Goal: Task Accomplishment & Management: Complete application form

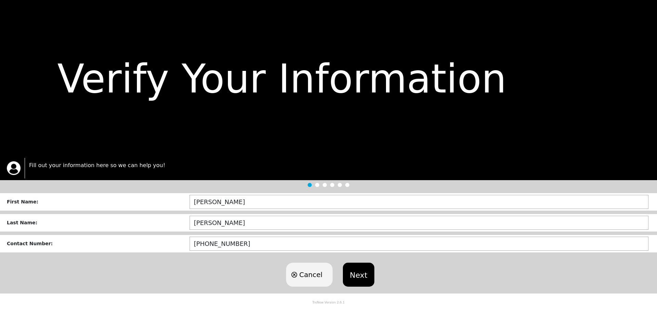
click at [360, 272] on button "Next" at bounding box center [358, 275] width 31 height 24
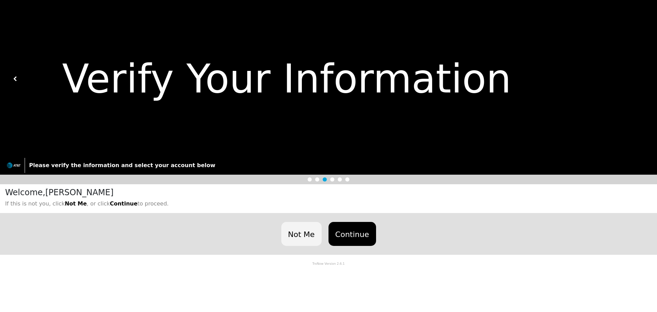
click at [346, 236] on button "Continue" at bounding box center [353, 234] width 48 height 24
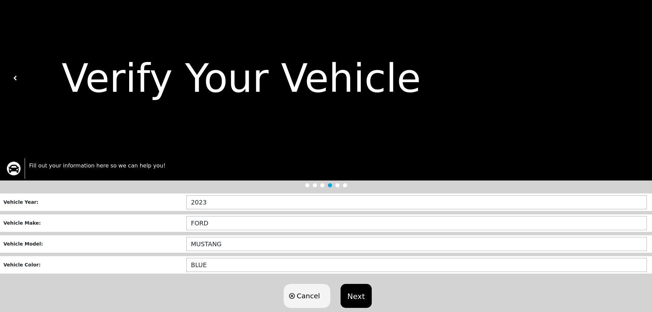
click at [356, 294] on button "Next" at bounding box center [355, 296] width 31 height 24
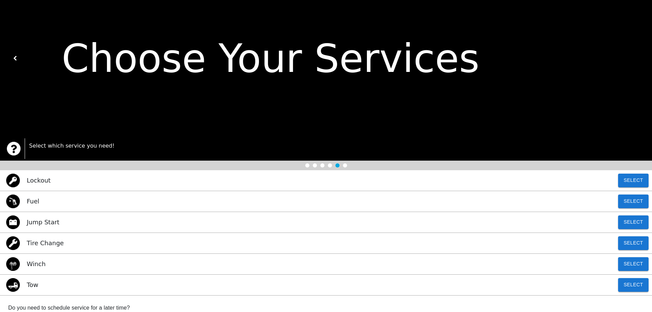
scroll to position [107, 0]
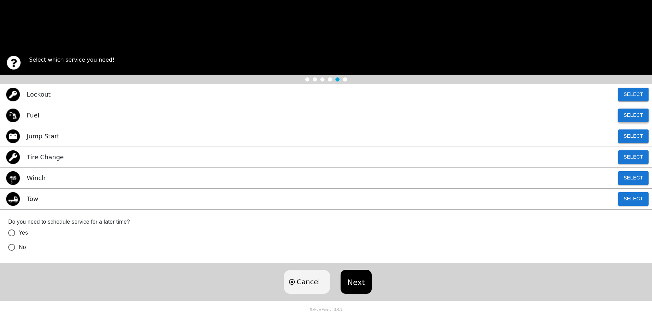
click at [624, 120] on button "Select" at bounding box center [633, 116] width 30 height 14
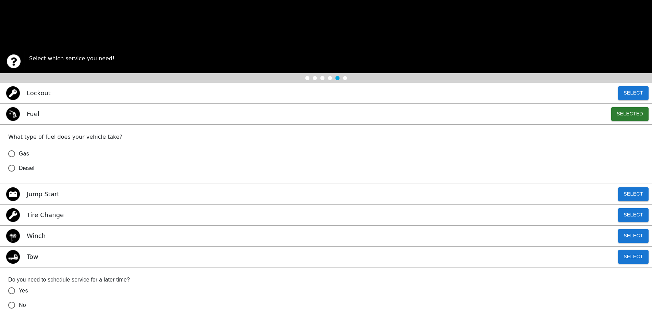
click at [49, 168] on label "Diesel" at bounding box center [320, 168] width 633 height 14
click at [19, 168] on input "Diesel" at bounding box center [11, 168] width 14 height 14
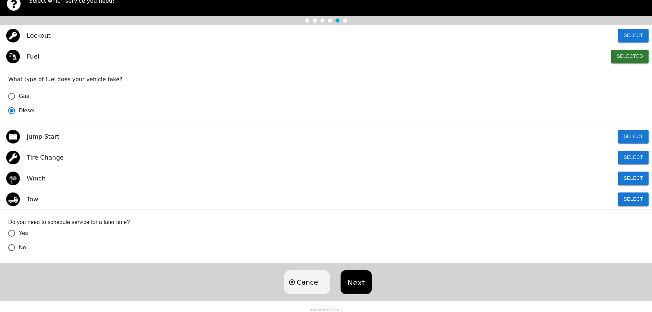
scroll to position [166, 0]
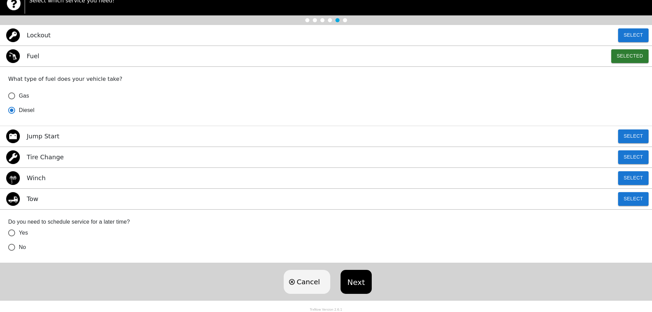
radio input "true"
click at [22, 253] on label "No" at bounding box center [320, 247] width 633 height 14
click at [19, 253] on input "No" at bounding box center [11, 247] width 14 height 14
radio input "true"
click at [362, 286] on button "Next" at bounding box center [355, 282] width 31 height 24
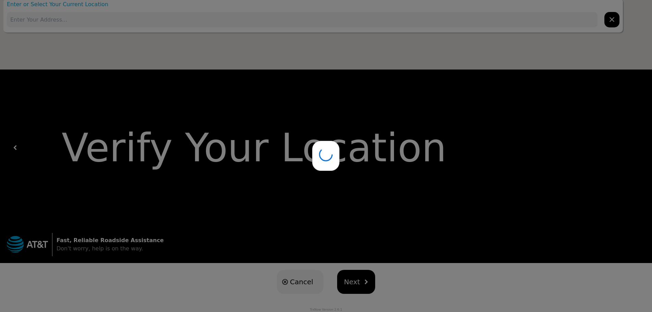
scroll to position [0, 0]
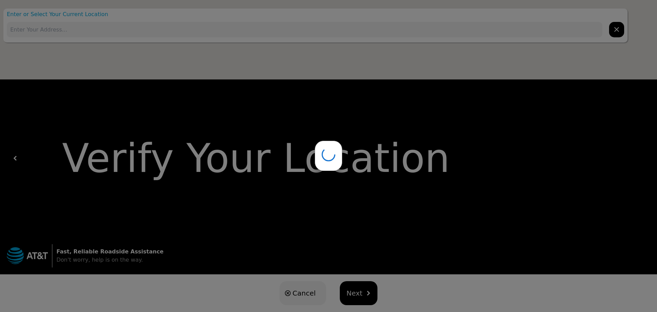
type input "[STREET_ADDRESS]"
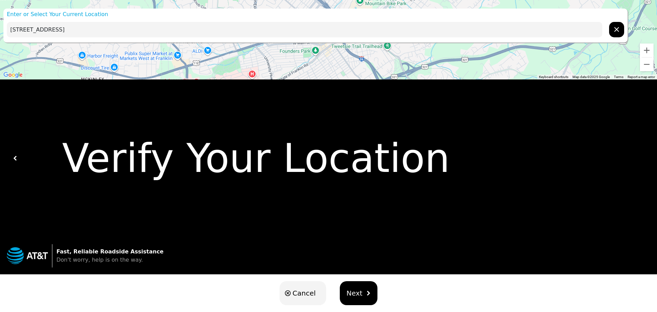
click at [352, 292] on span "Next" at bounding box center [355, 293] width 16 height 10
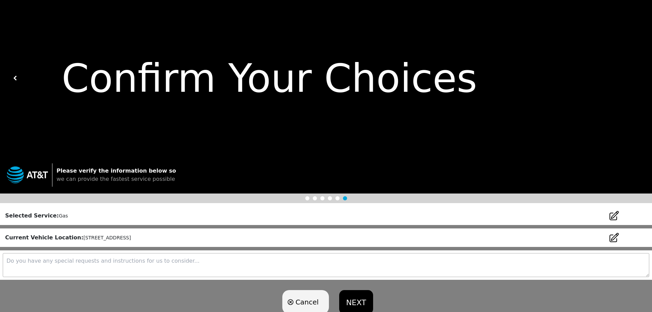
click at [350, 296] on button "NEXT" at bounding box center [356, 302] width 34 height 24
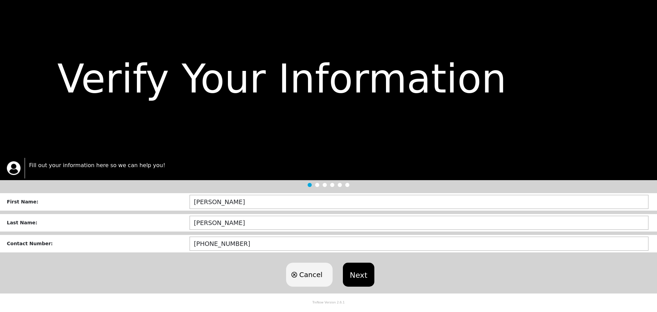
click at [365, 278] on button "Next" at bounding box center [358, 275] width 31 height 24
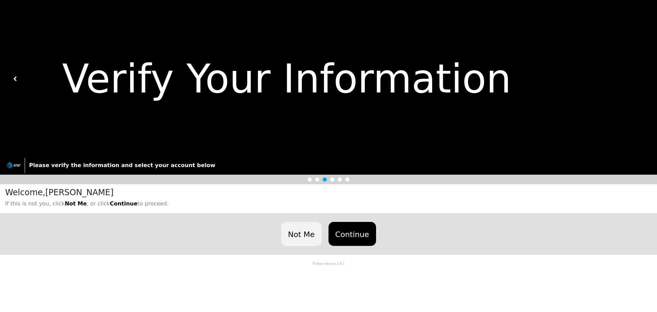
click at [352, 241] on button "Continue" at bounding box center [353, 234] width 48 height 24
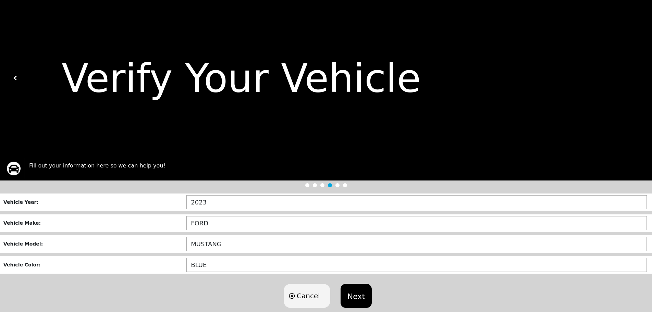
click at [354, 290] on button "Next" at bounding box center [355, 296] width 31 height 24
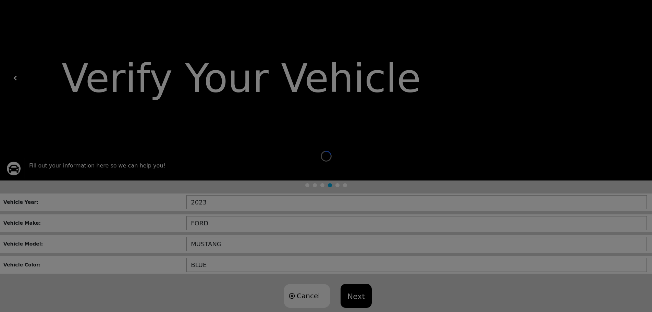
click at [343, 163] on div "Loading user experience" at bounding box center [326, 156] width 652 height 312
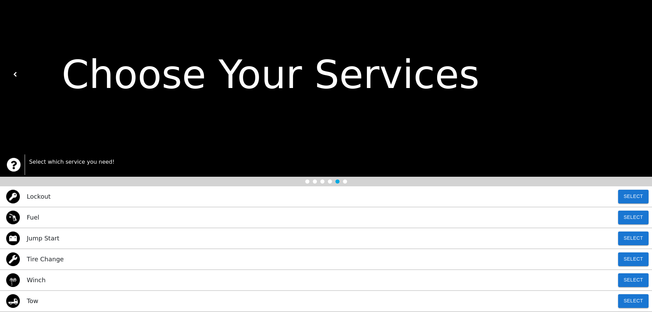
scroll to position [107, 0]
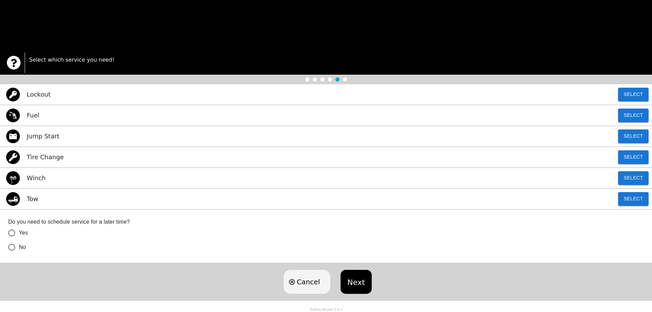
click at [618, 192] on div "Tow Select" at bounding box center [326, 199] width 652 height 21
click at [621, 195] on button "Select" at bounding box center [633, 199] width 30 height 14
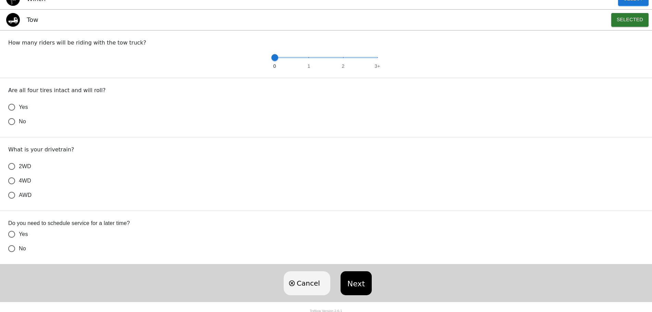
scroll to position [288, 0]
click at [18, 121] on input "No" at bounding box center [11, 120] width 14 height 14
radio input "true"
click at [16, 174] on input "4WD" at bounding box center [11, 179] width 14 height 14
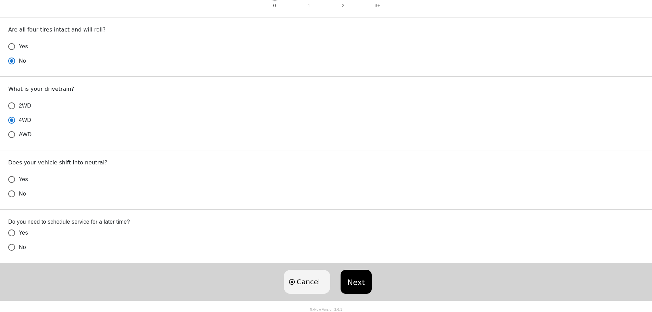
scroll to position [347, 0]
radio input "true"
click at [15, 201] on div "Does your vehicle shift into neutral? Yes No" at bounding box center [326, 179] width 652 height 59
click at [19, 194] on span "No" at bounding box center [22, 194] width 7 height 8
click at [19, 194] on input "No" at bounding box center [11, 194] width 14 height 14
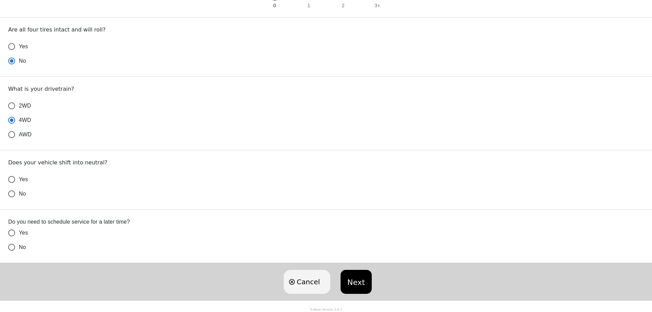
radio input "false"
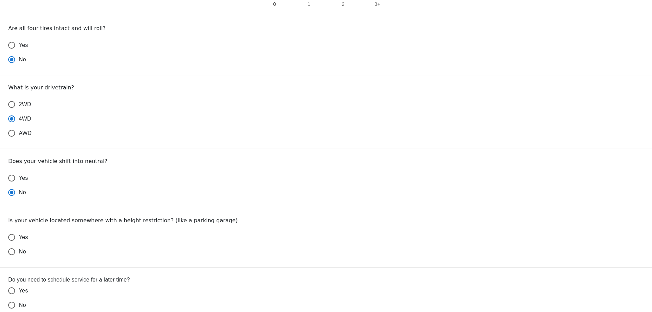
radio input "true"
click at [22, 250] on span "No" at bounding box center [22, 252] width 7 height 8
click at [19, 250] on input "No" at bounding box center [11, 251] width 14 height 14
radio input "false"
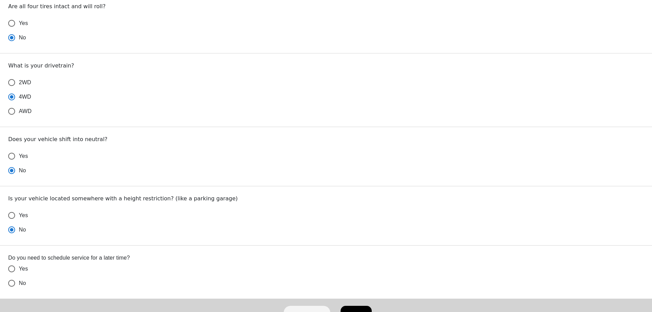
scroll to position [406, 0]
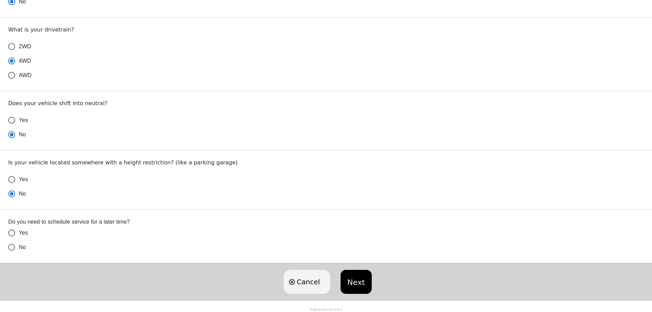
radio input "true"
click at [17, 248] on input "No" at bounding box center [11, 247] width 14 height 14
radio input "false"
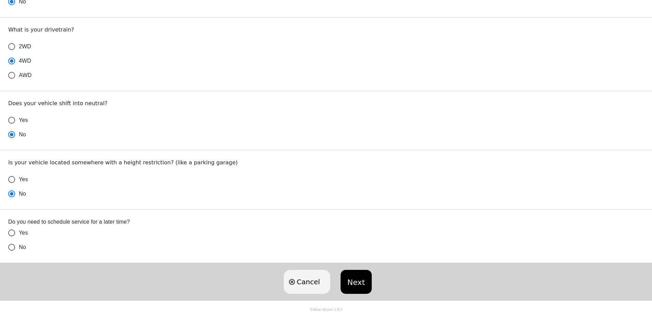
radio input "false"
radio input "true"
click at [349, 277] on button "Next" at bounding box center [355, 282] width 31 height 24
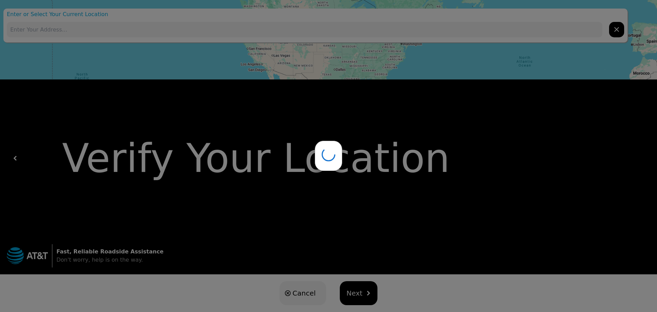
type input "[STREET_ADDRESS]"
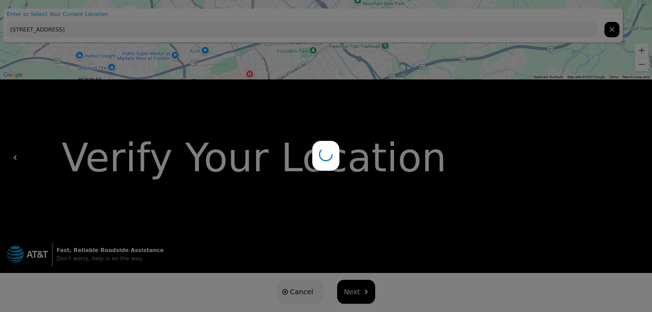
click at [359, 307] on div "Cancel Next" at bounding box center [326, 292] width 652 height 38
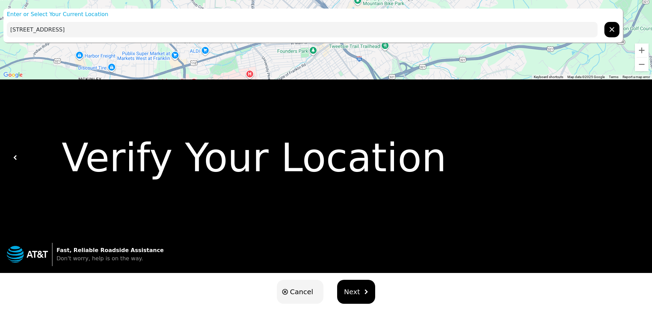
click at [358, 301] on button "Next" at bounding box center [356, 292] width 38 height 24
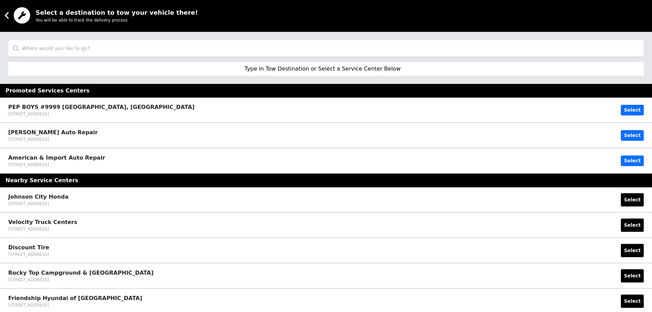
scroll to position [409, 0]
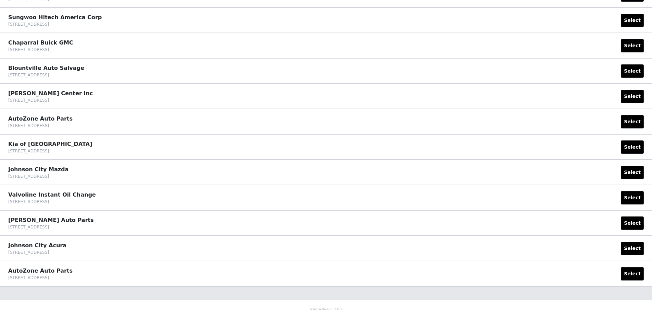
click at [636, 204] on div "Valvoline Instant Oil Change [STREET_ADDRESS] Select" at bounding box center [326, 197] width 652 height 25
click at [633, 201] on button "Select" at bounding box center [631, 197] width 23 height 13
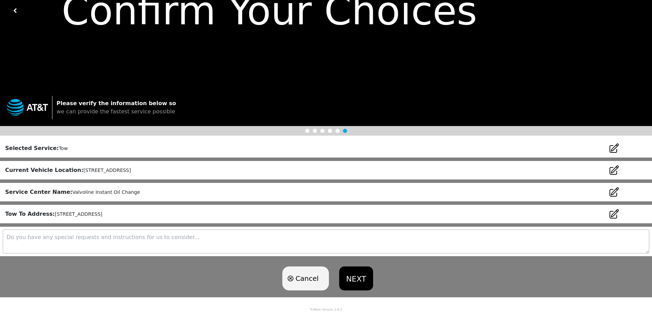
click at [352, 274] on button "NEXT" at bounding box center [356, 278] width 34 height 24
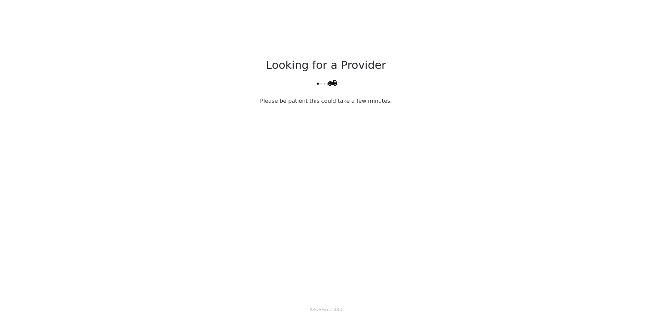
scroll to position [0, 0]
